Goal: Task Accomplishment & Management: Use online tool/utility

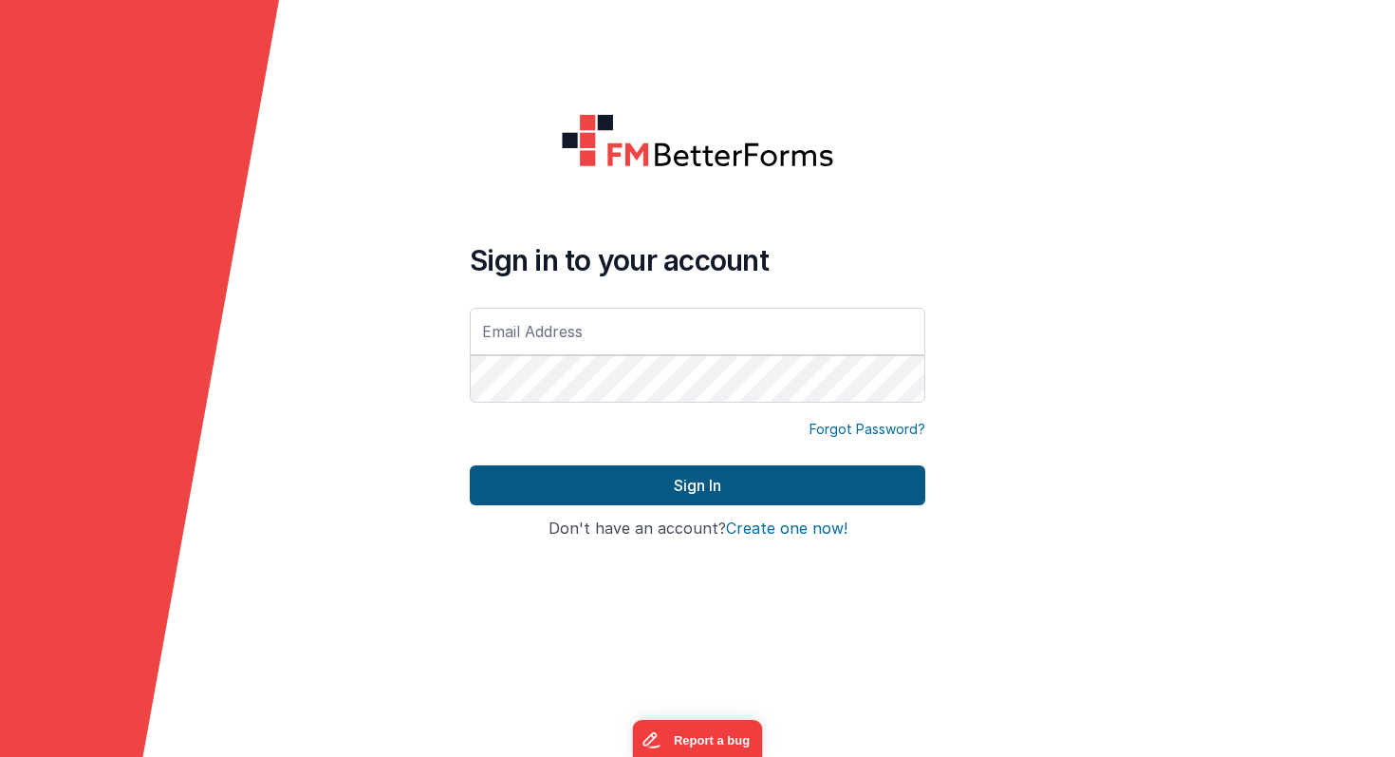
type input "[PERSON_NAME][EMAIL_ADDRESS][PERSON_NAME][DOMAIN_NAME]"
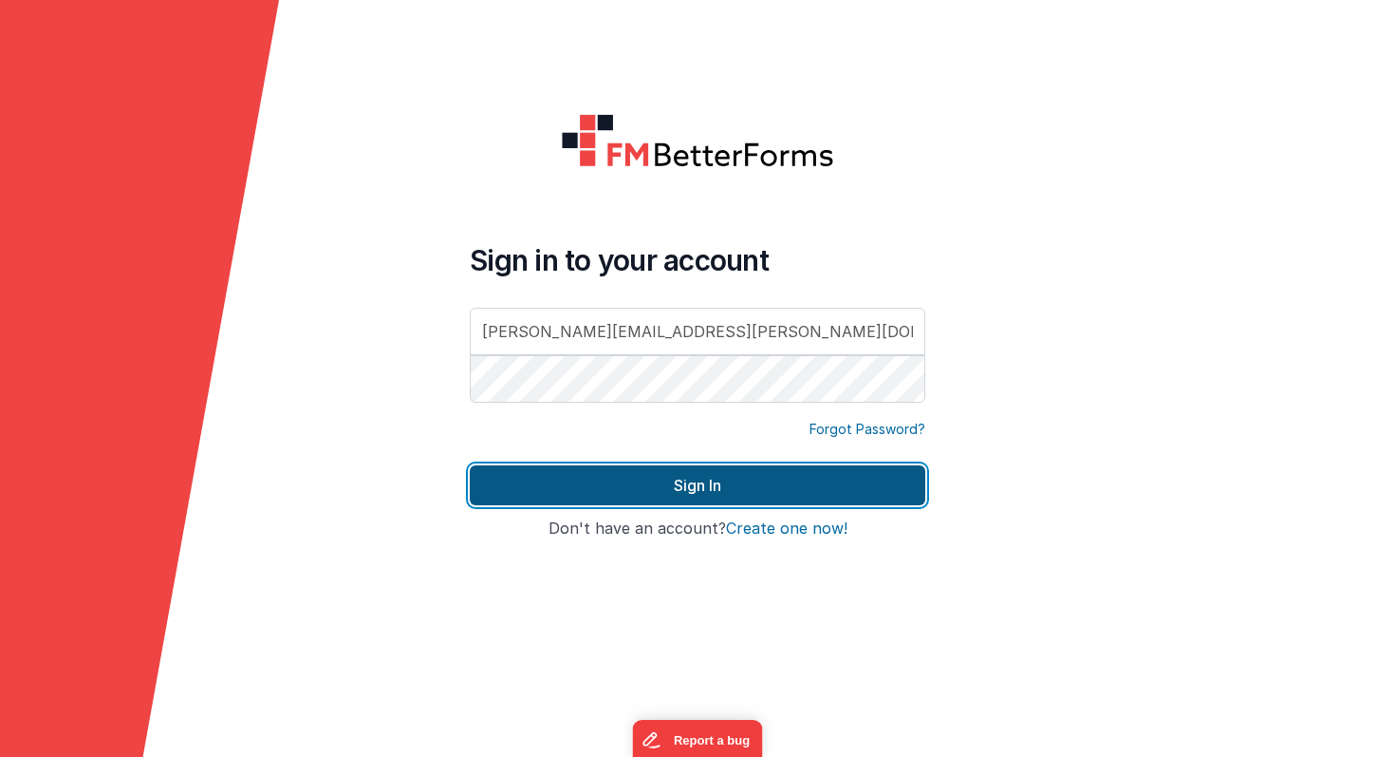
click at [570, 485] on button "Sign In" at bounding box center [698, 485] width 456 height 40
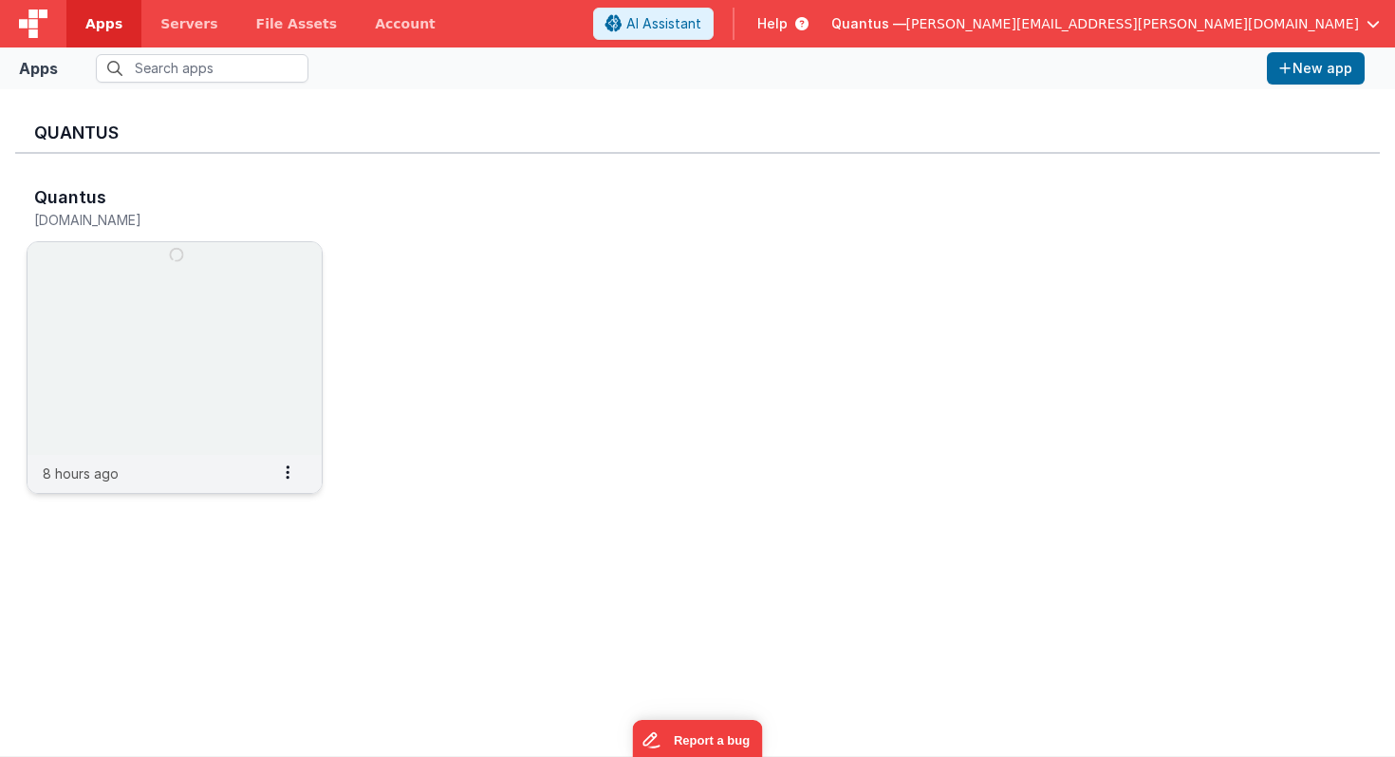
click at [184, 308] on img at bounding box center [175, 348] width 294 height 213
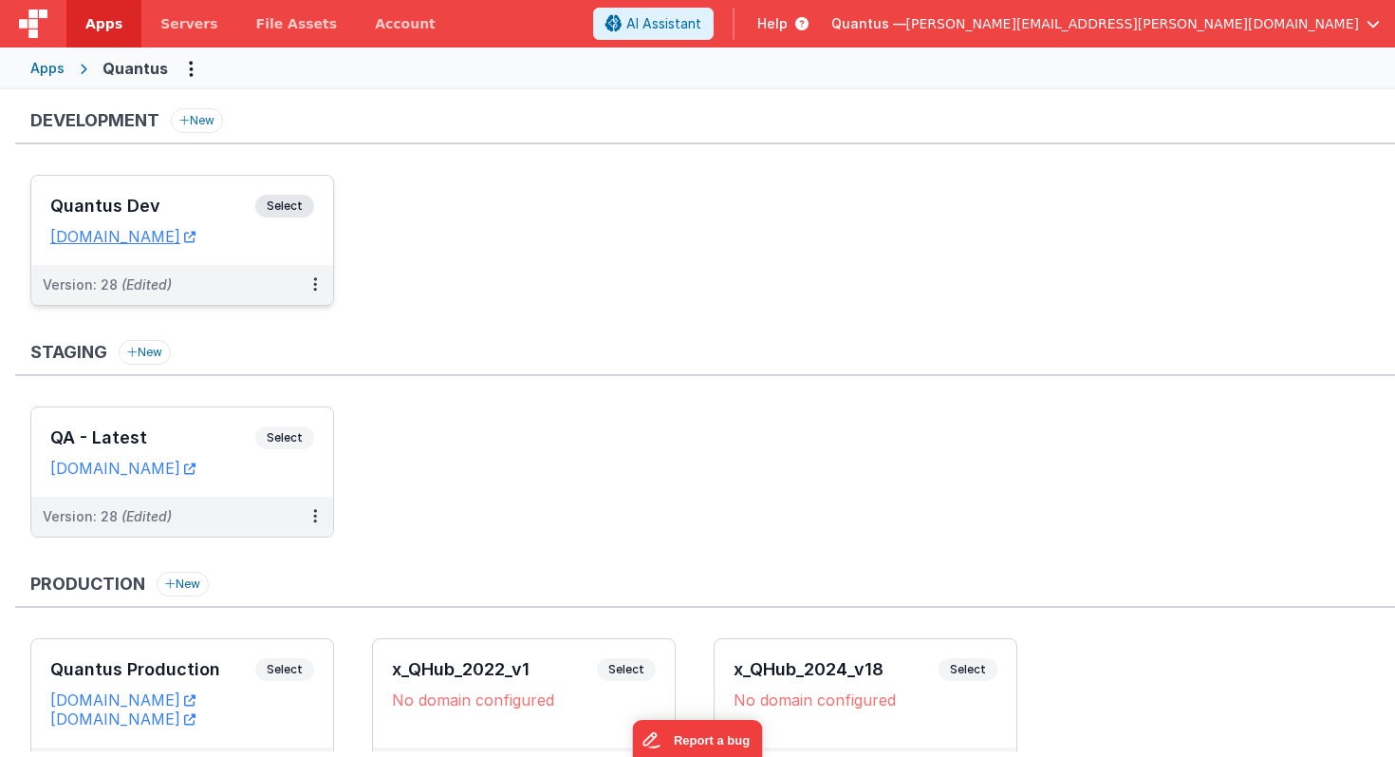
click at [209, 201] on h3 "Quantus Dev" at bounding box center [152, 206] width 205 height 19
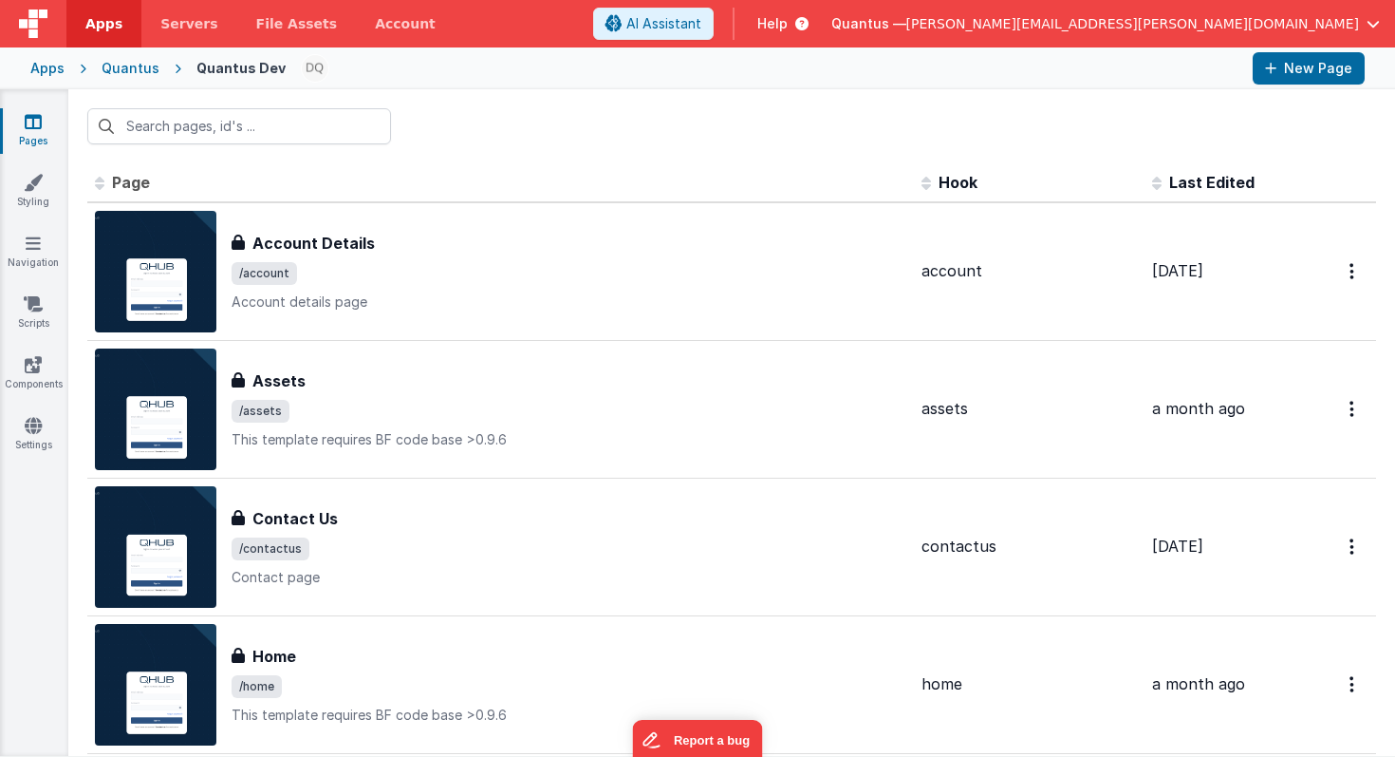
click at [1194, 185] on span "Last Edited" at bounding box center [1212, 182] width 85 height 19
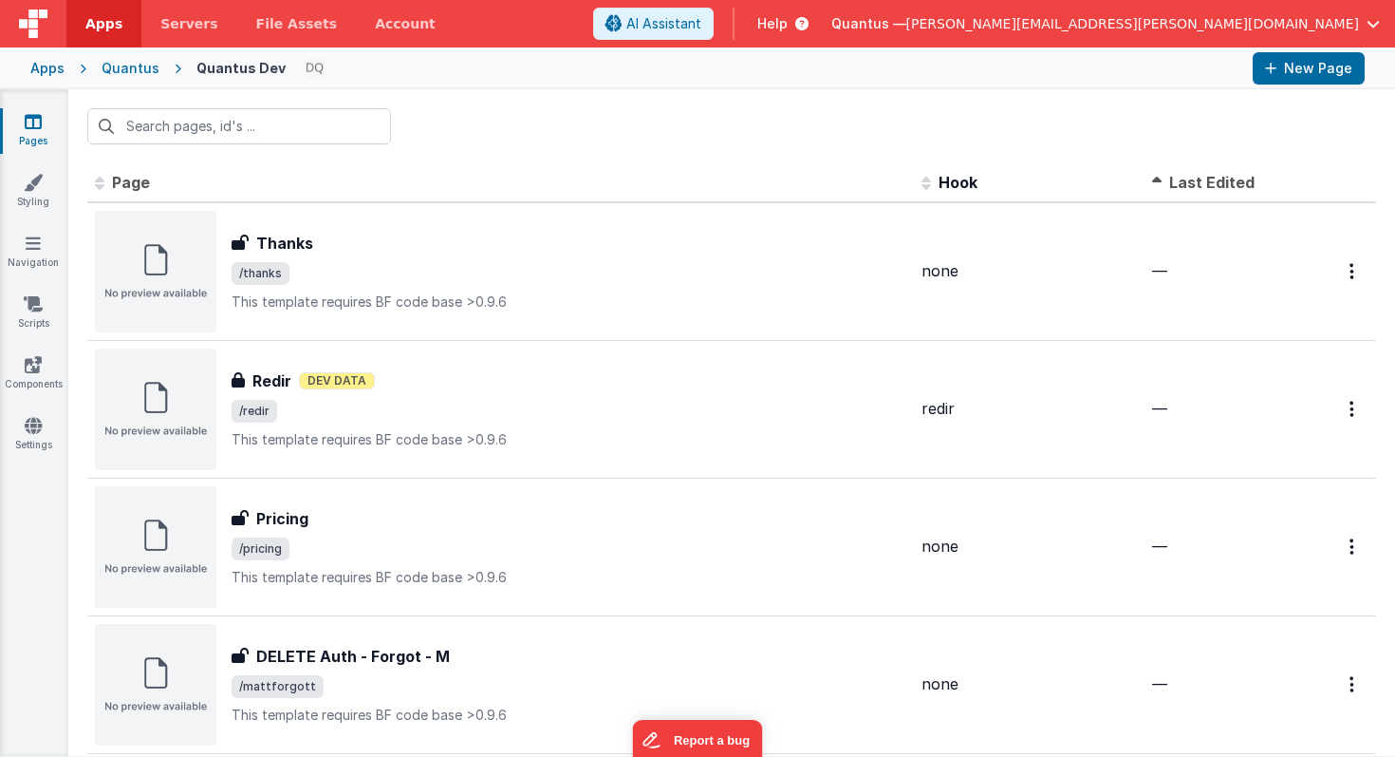
click at [1194, 185] on span "Last Edited" at bounding box center [1212, 182] width 85 height 19
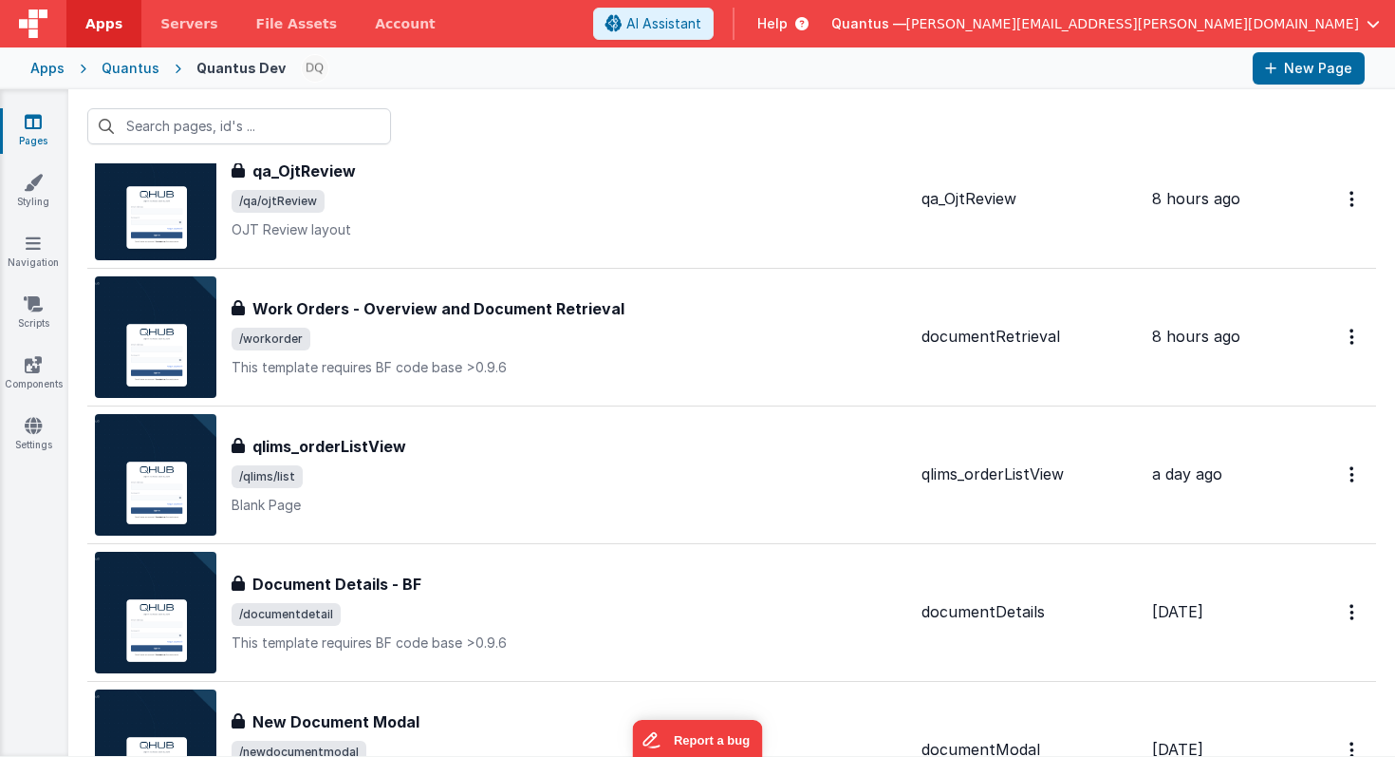
scroll to position [64, 0]
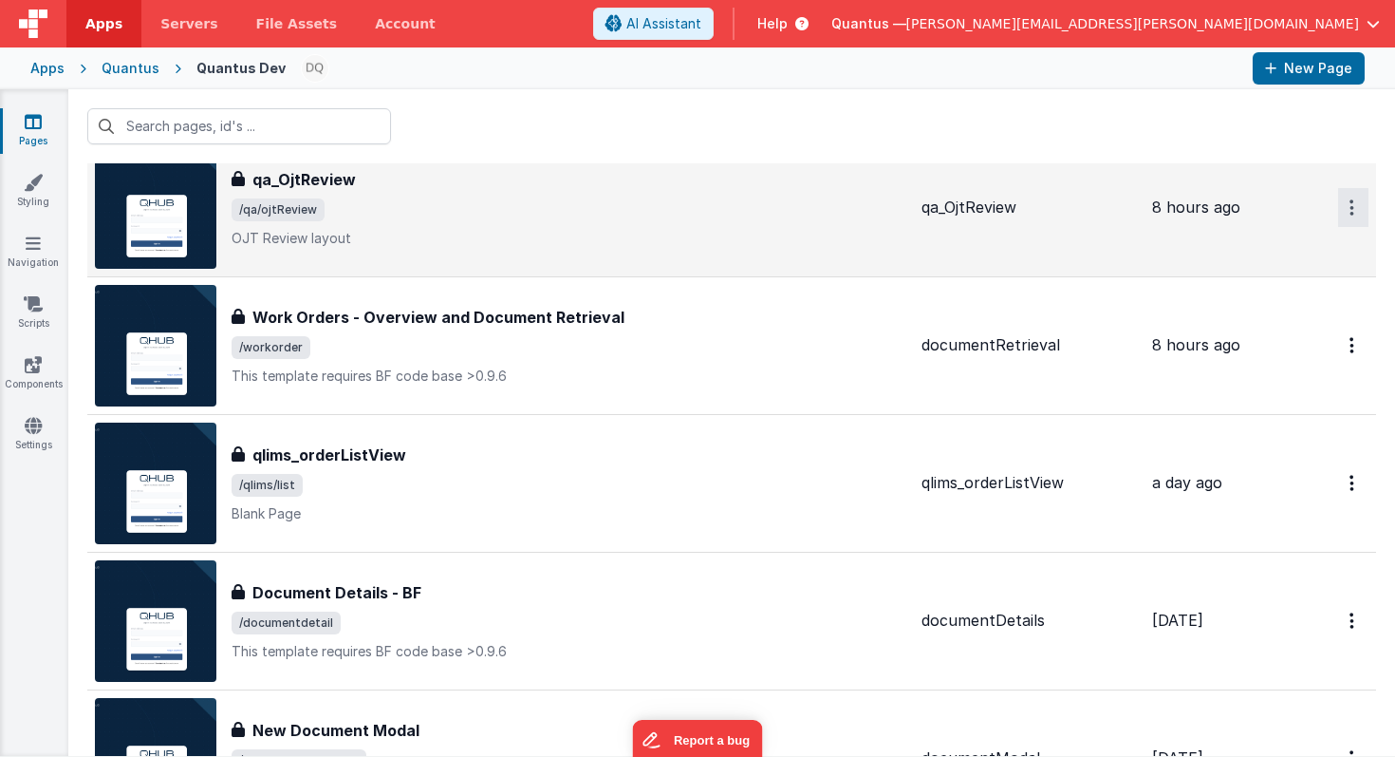
click at [1353, 213] on icon "Options" at bounding box center [1352, 207] width 5 height 16
click at [1308, 249] on link "Preview" at bounding box center [1285, 251] width 167 height 34
